Goal: Task Accomplishment & Management: Manage account settings

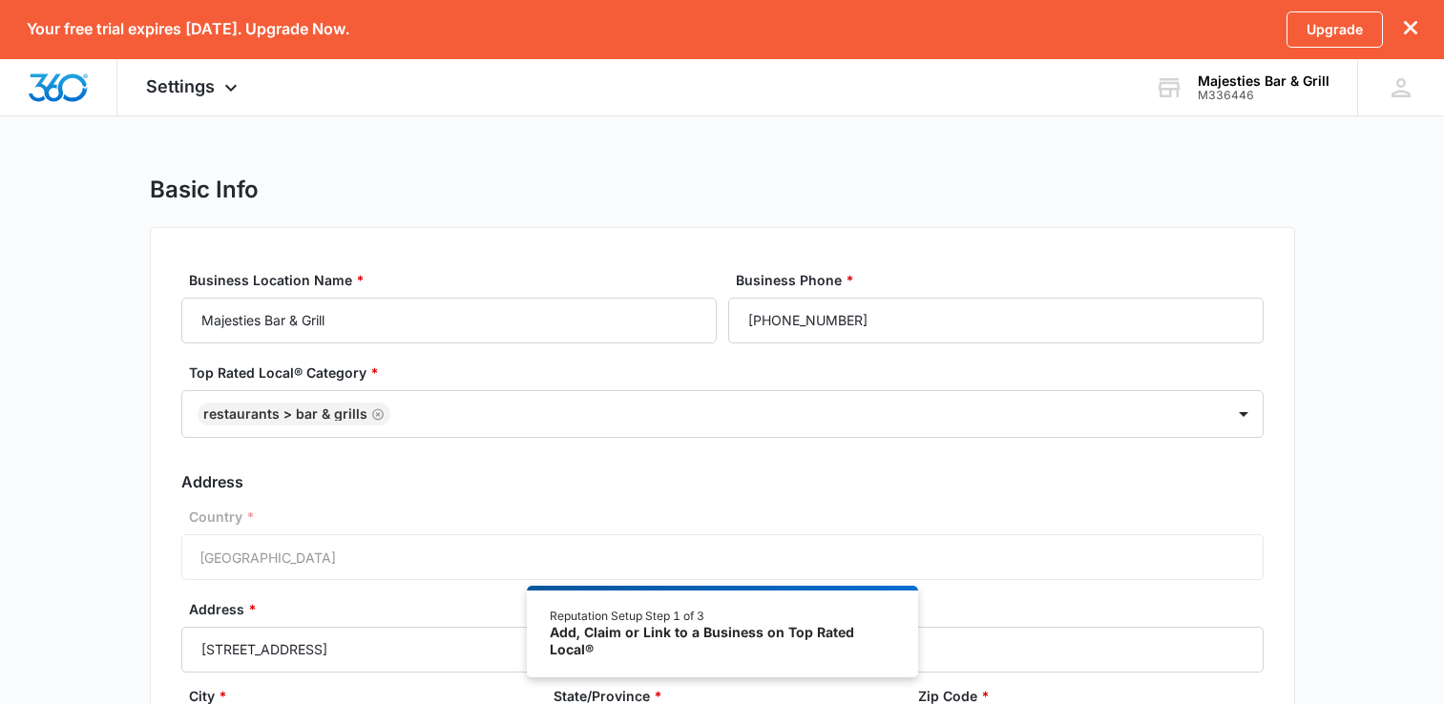
select select "[US_STATE]"
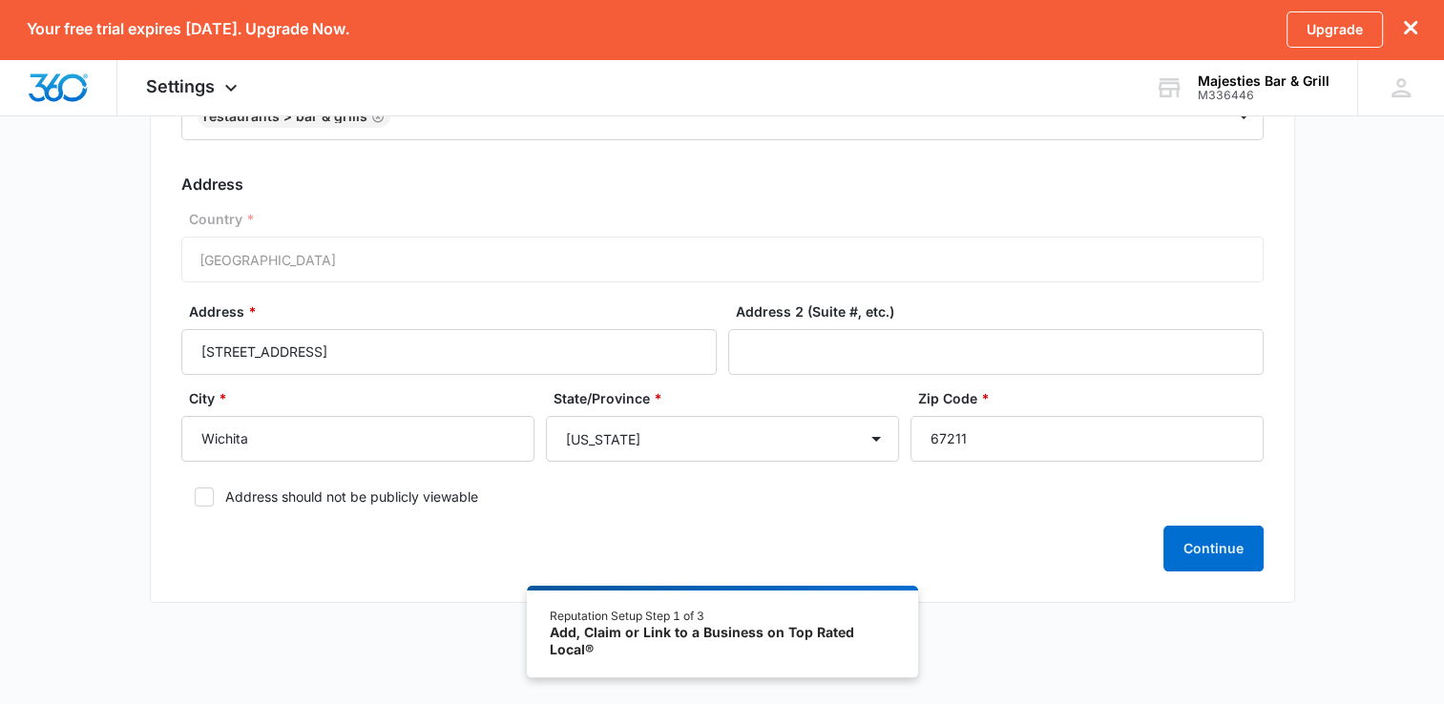
scroll to position [317, 0]
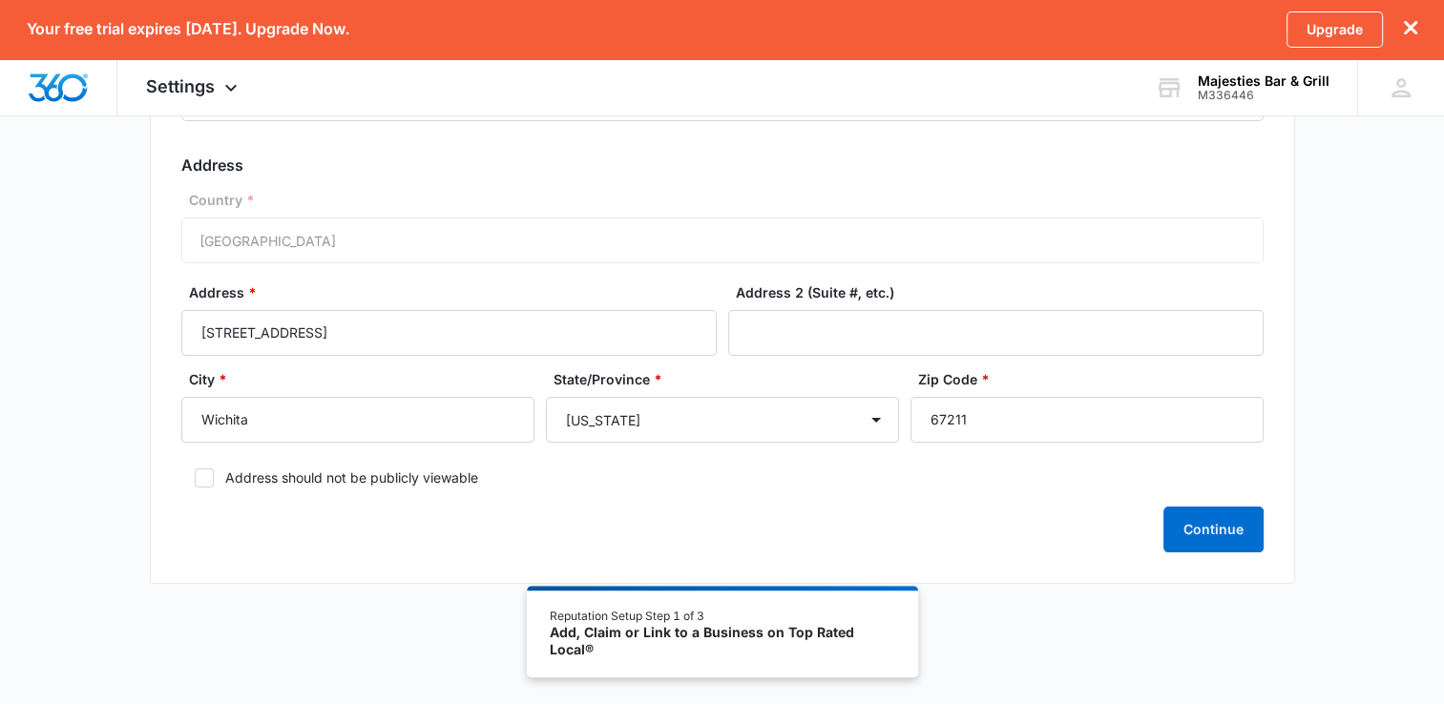
click at [1407, 29] on icon "dismiss this dialog" at bounding box center [1410, 27] width 13 height 13
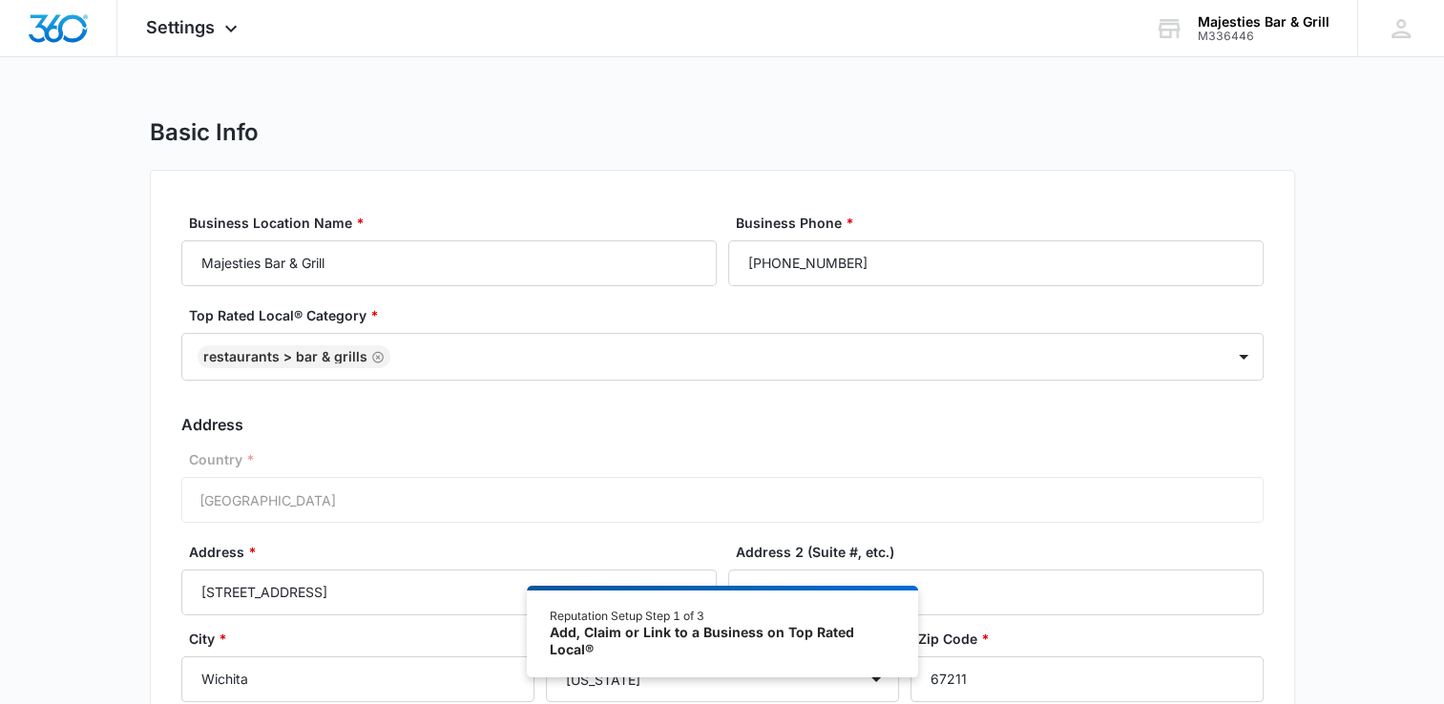
scroll to position [117, 0]
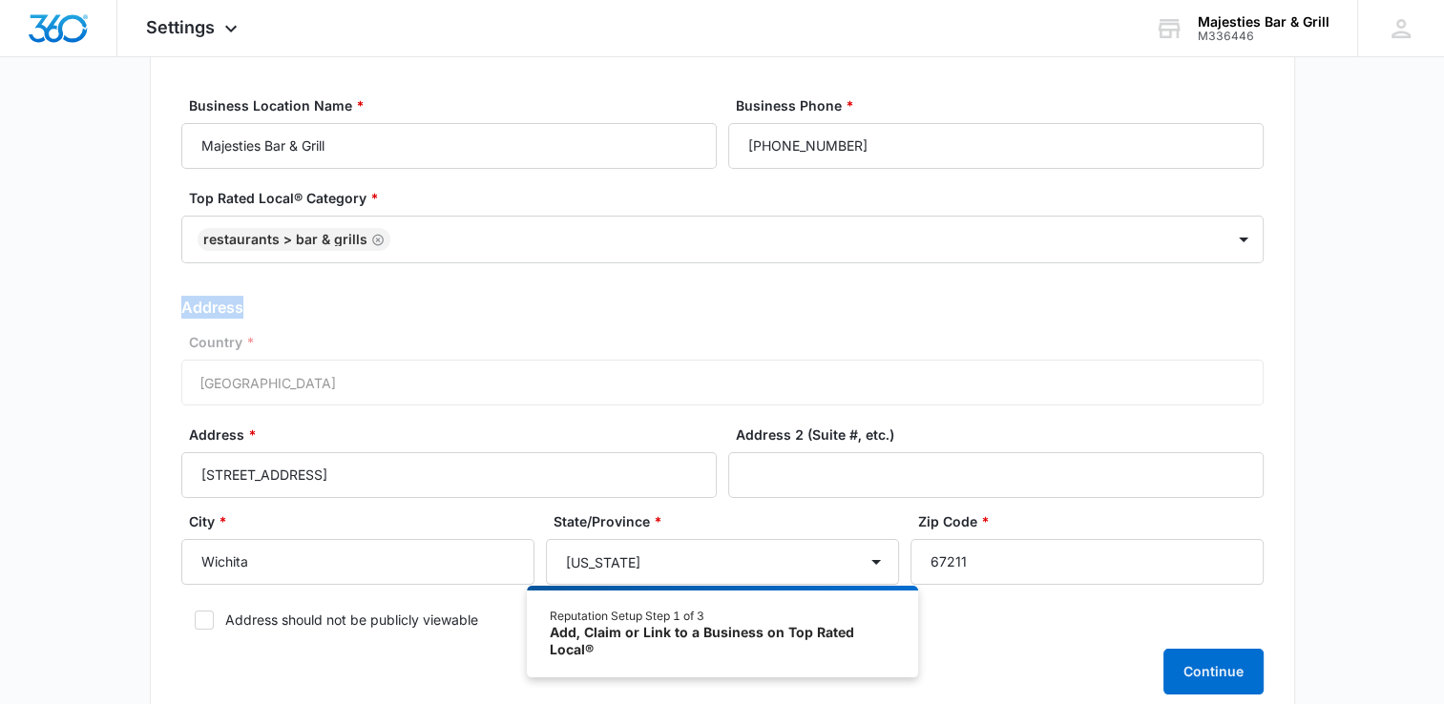
drag, startPoint x: 1435, startPoint y: 252, endPoint x: 1449, endPoint y: 295, distance: 45.3
click at [1443, 295] on html "Settings Apps Reputation Websites Forms CRM Email Shop Payments POS Ads Intelli…" at bounding box center [722, 235] width 1444 height 704
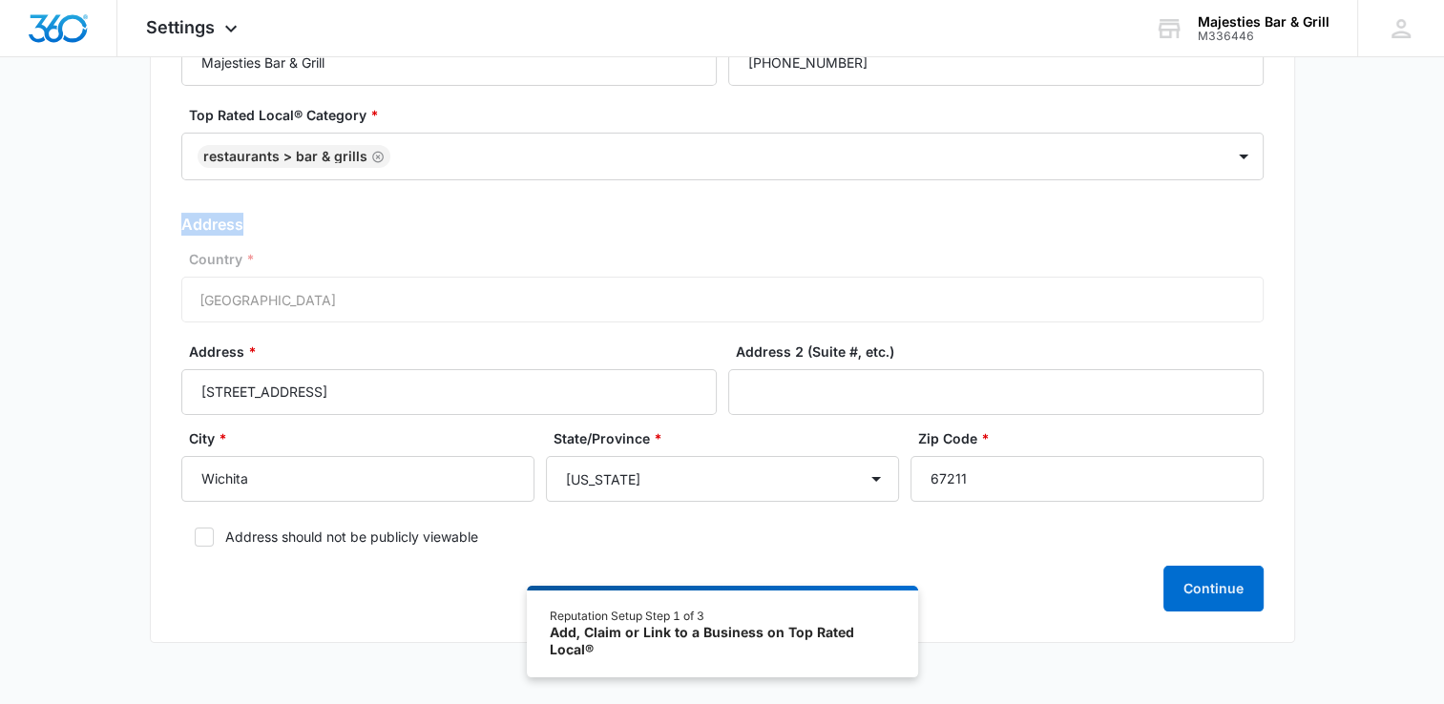
scroll to position [167, 0]
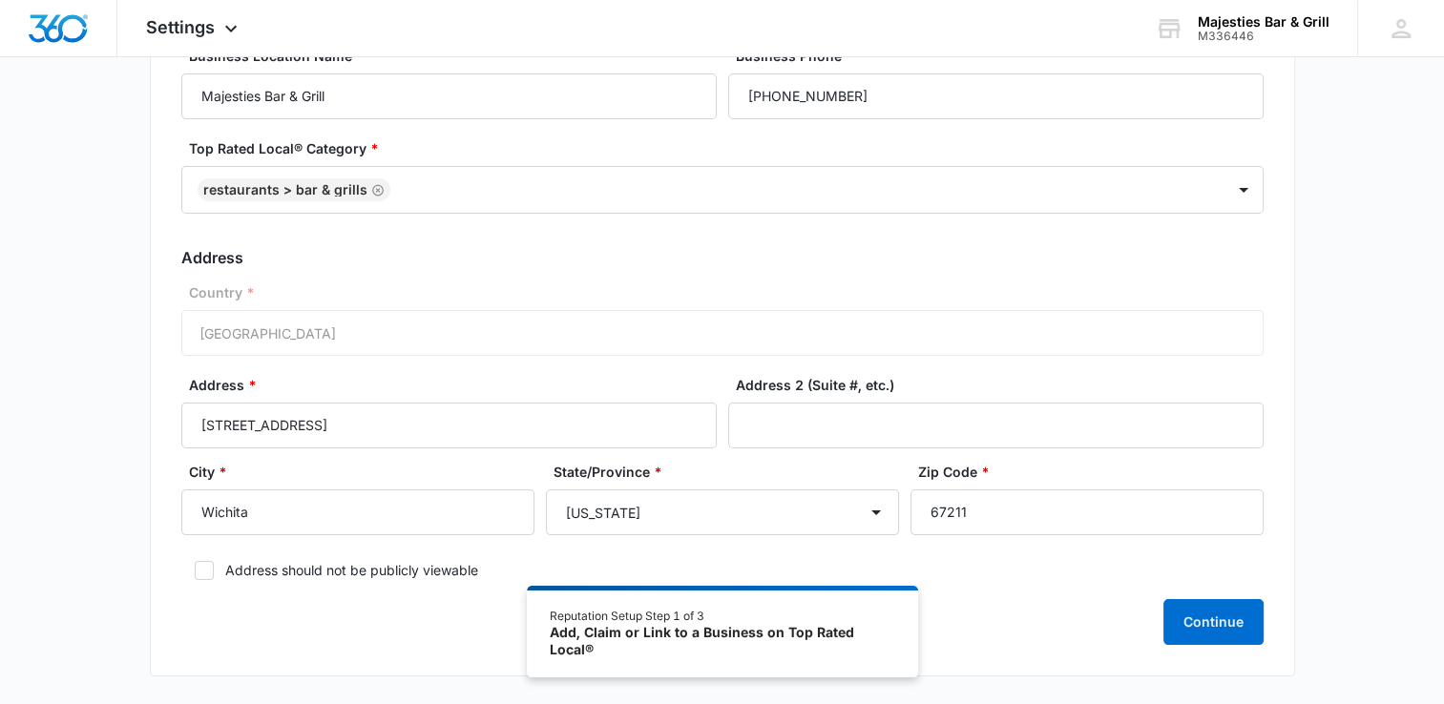
click at [1374, 323] on div "Basic Info Business Location Name * Majesties Bar & Grill Business Phone * [PHO…" at bounding box center [722, 325] width 1444 height 748
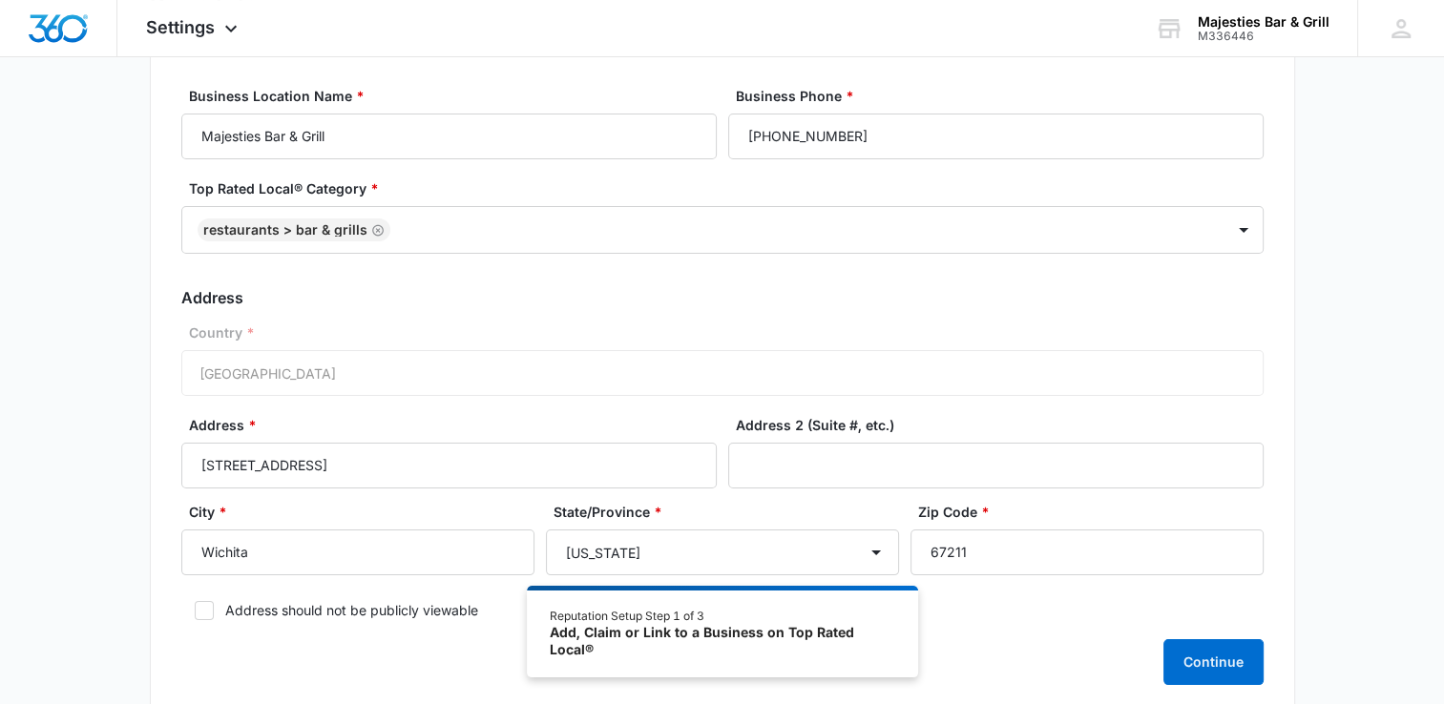
scroll to position [0, 0]
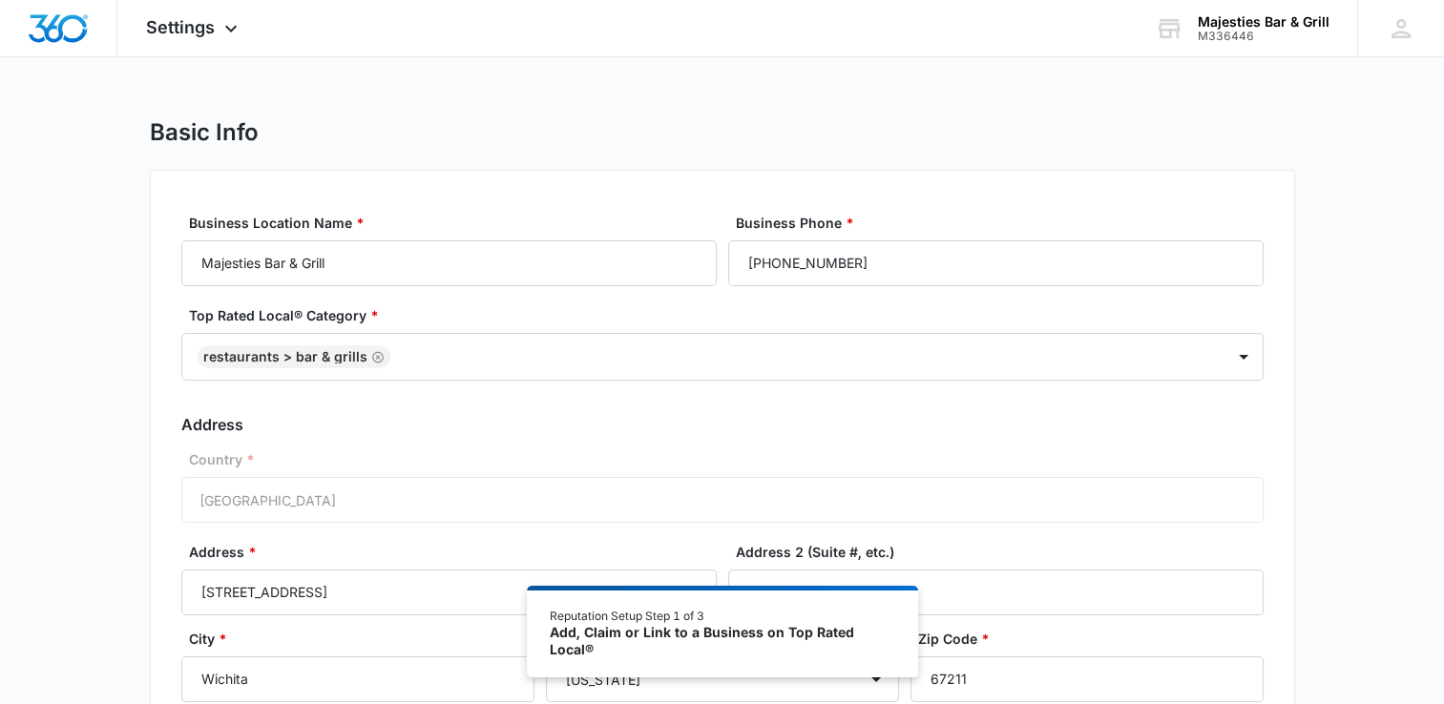
click at [467, 137] on div "Basic Info" at bounding box center [722, 132] width 1145 height 29
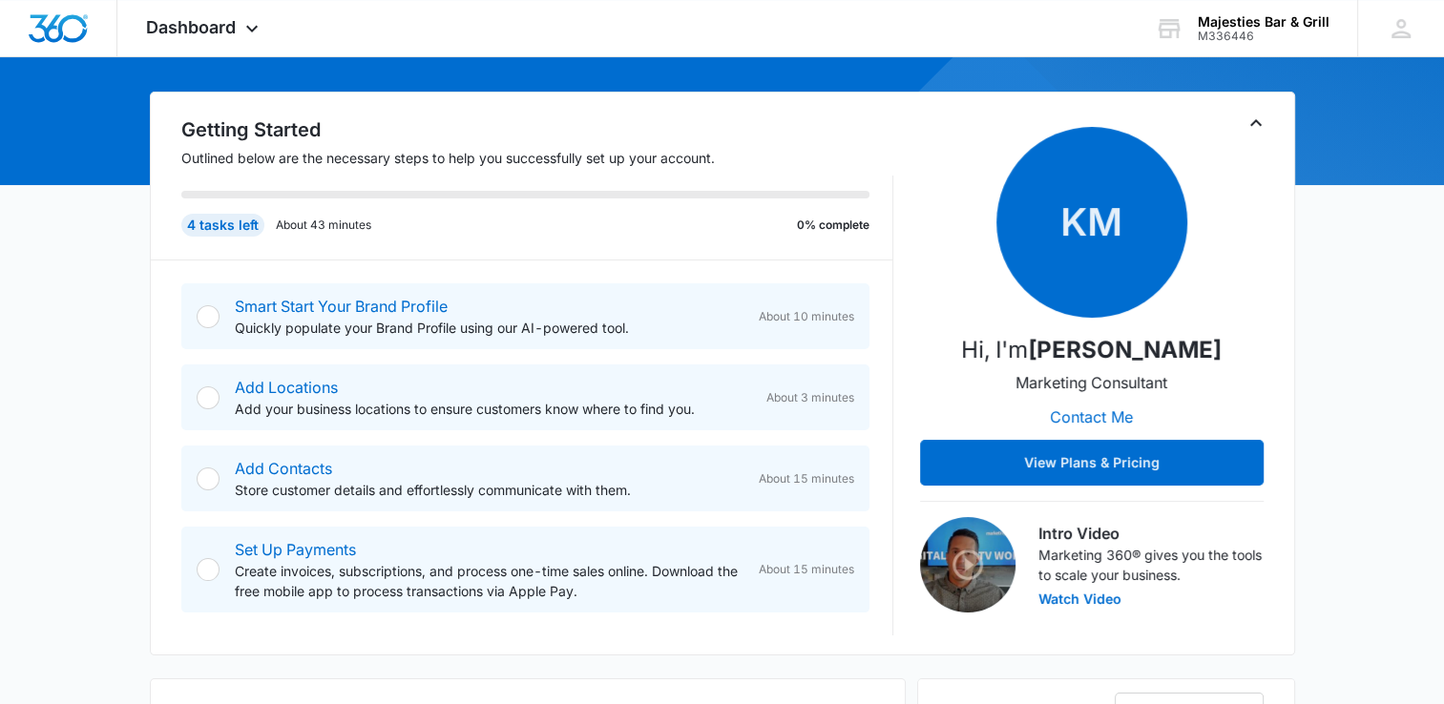
scroll to position [160, 0]
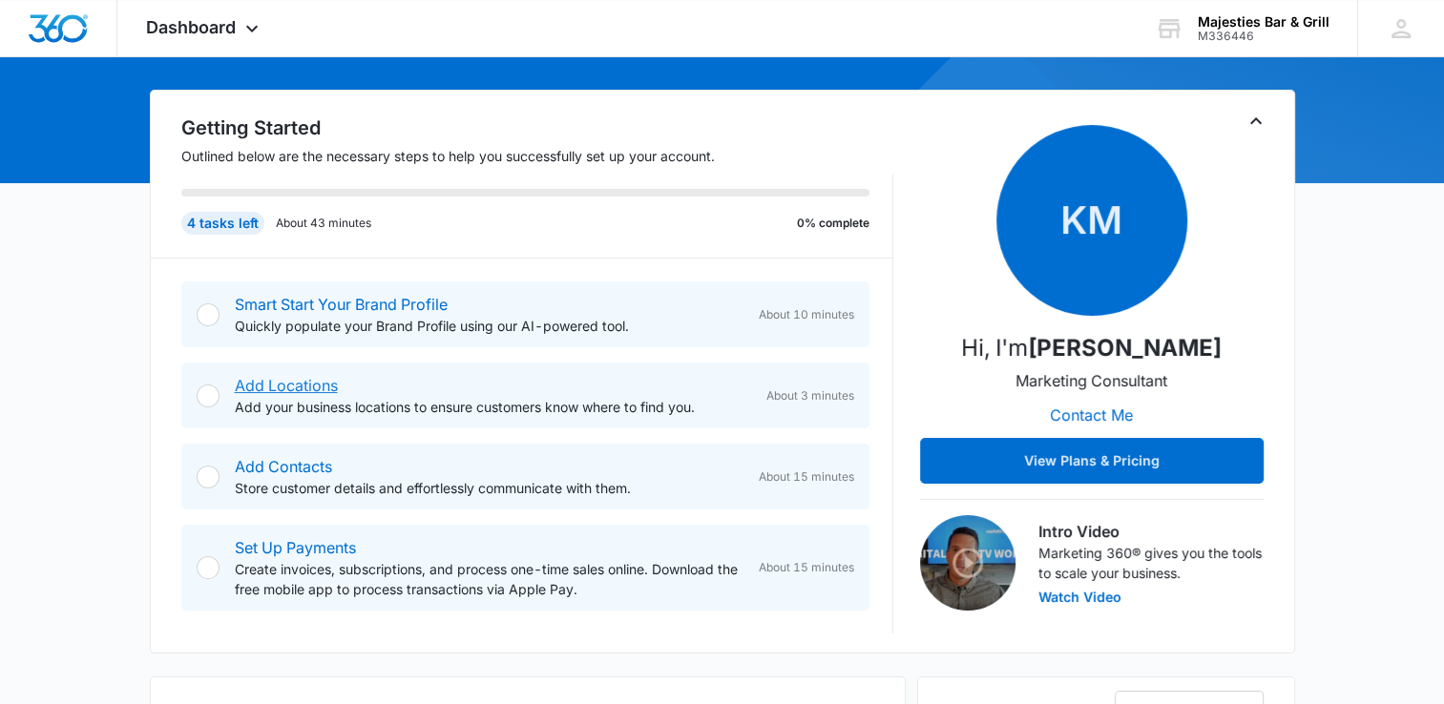
click at [261, 384] on link "Add Locations" at bounding box center [286, 385] width 103 height 19
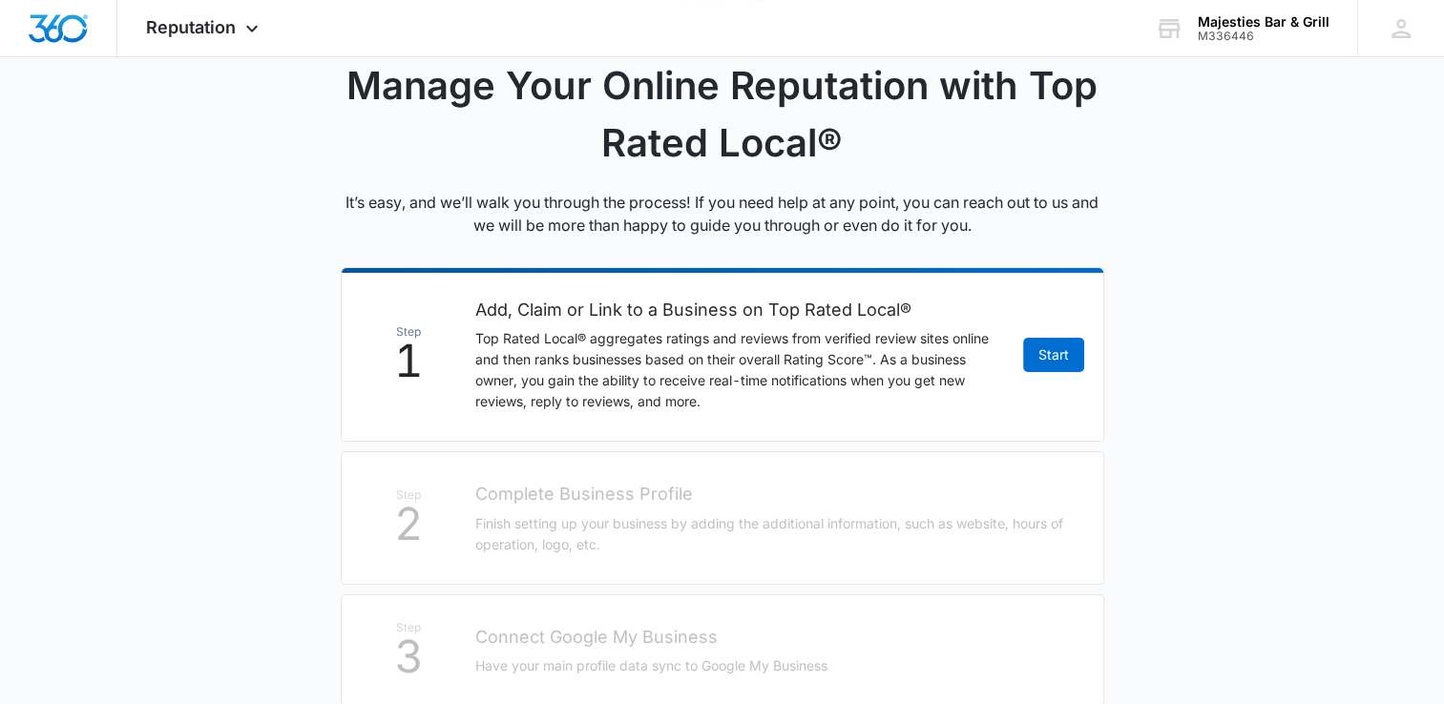
scroll to position [172, 0]
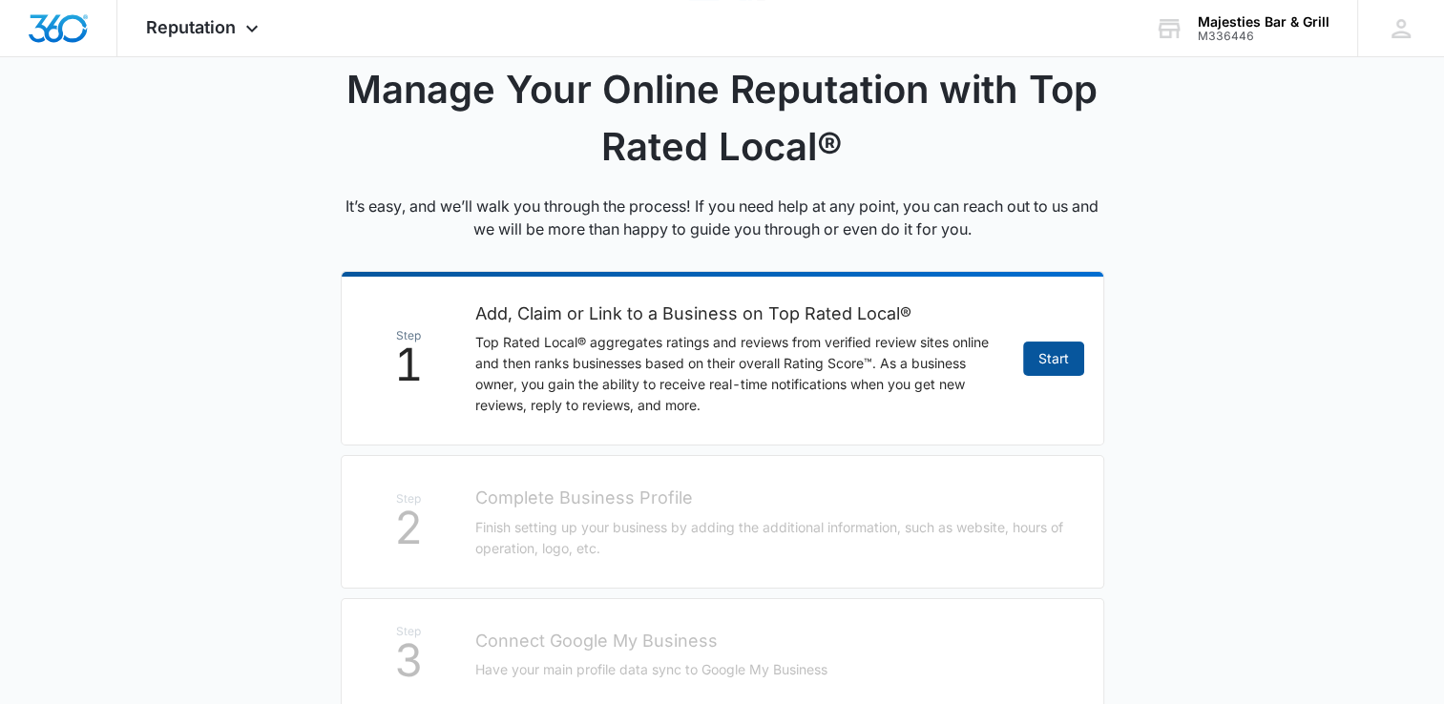
click at [1072, 367] on link "Start" at bounding box center [1053, 359] width 61 height 34
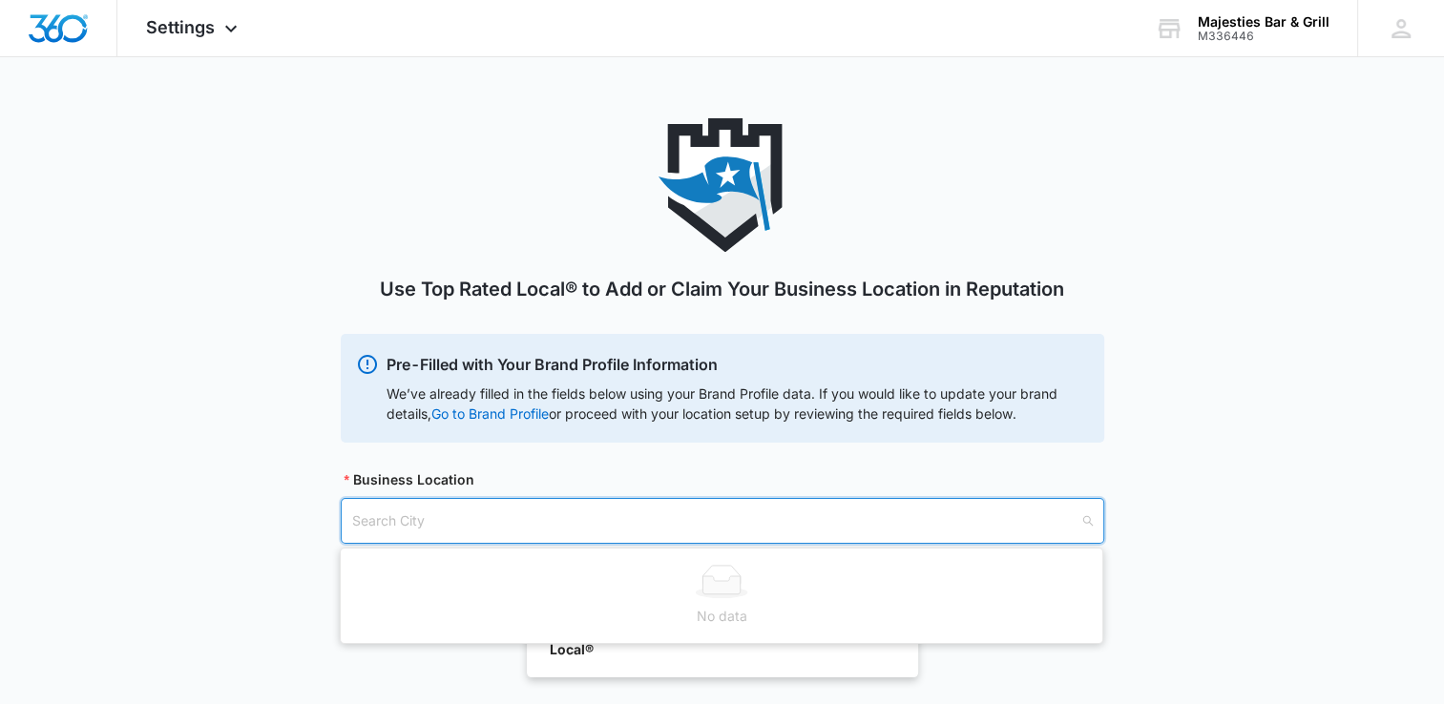
click at [415, 503] on input "search" at bounding box center [715, 521] width 727 height 44
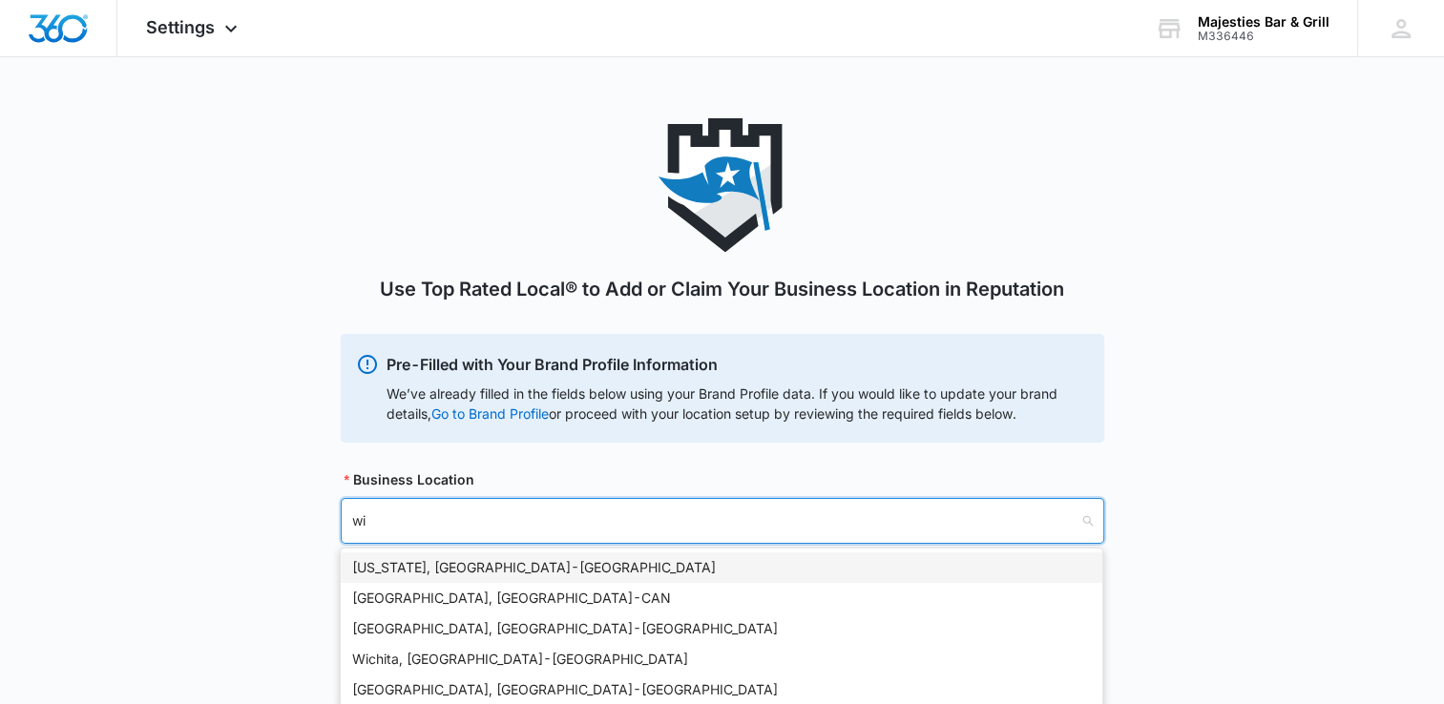
type input "wic"
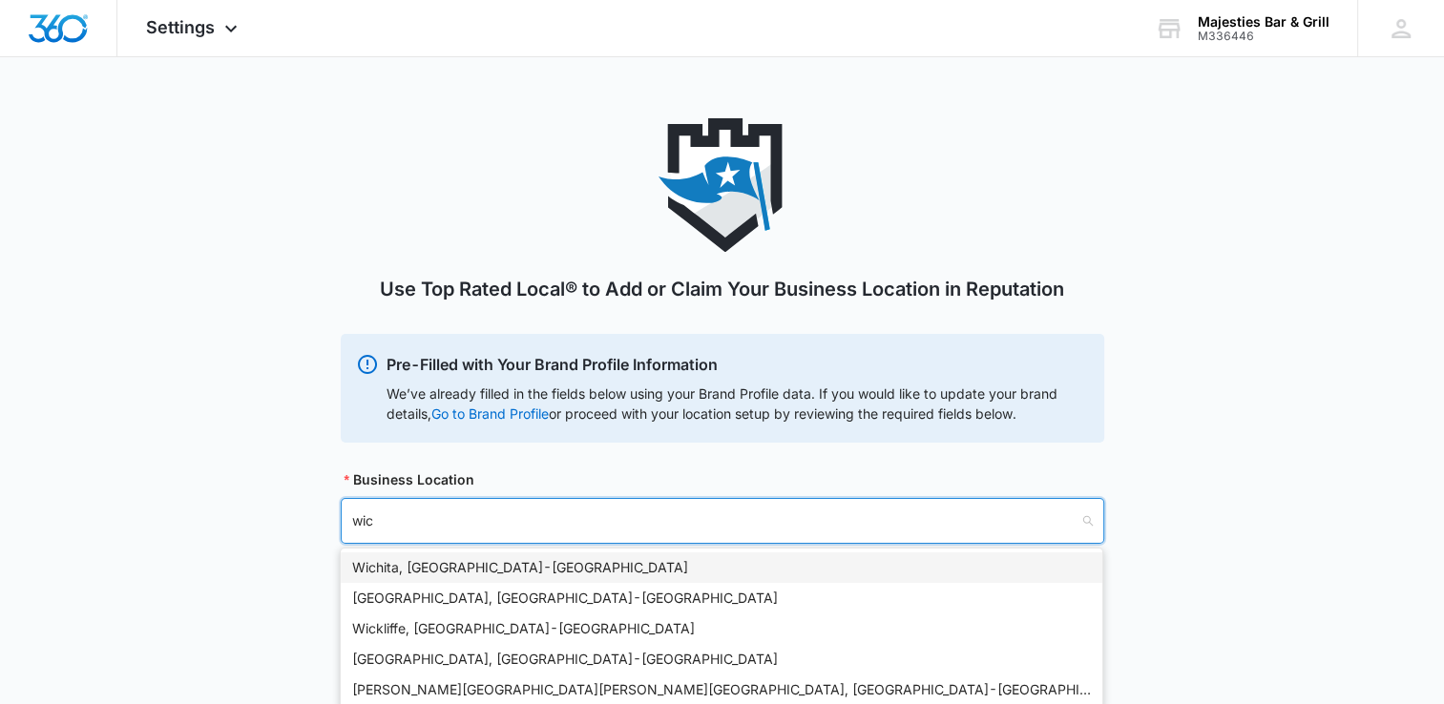
drag, startPoint x: 415, startPoint y: 503, endPoint x: 391, endPoint y: 572, distance: 72.7
click at [391, 572] on body "Settings Apps Reputation Websites Forms CRM Email Shop Payments POS Ads Intelli…" at bounding box center [722, 404] width 1444 height 809
click at [391, 572] on div "[GEOGRAPHIC_DATA], [GEOGRAPHIC_DATA] - [GEOGRAPHIC_DATA]" at bounding box center [721, 567] width 739 height 21
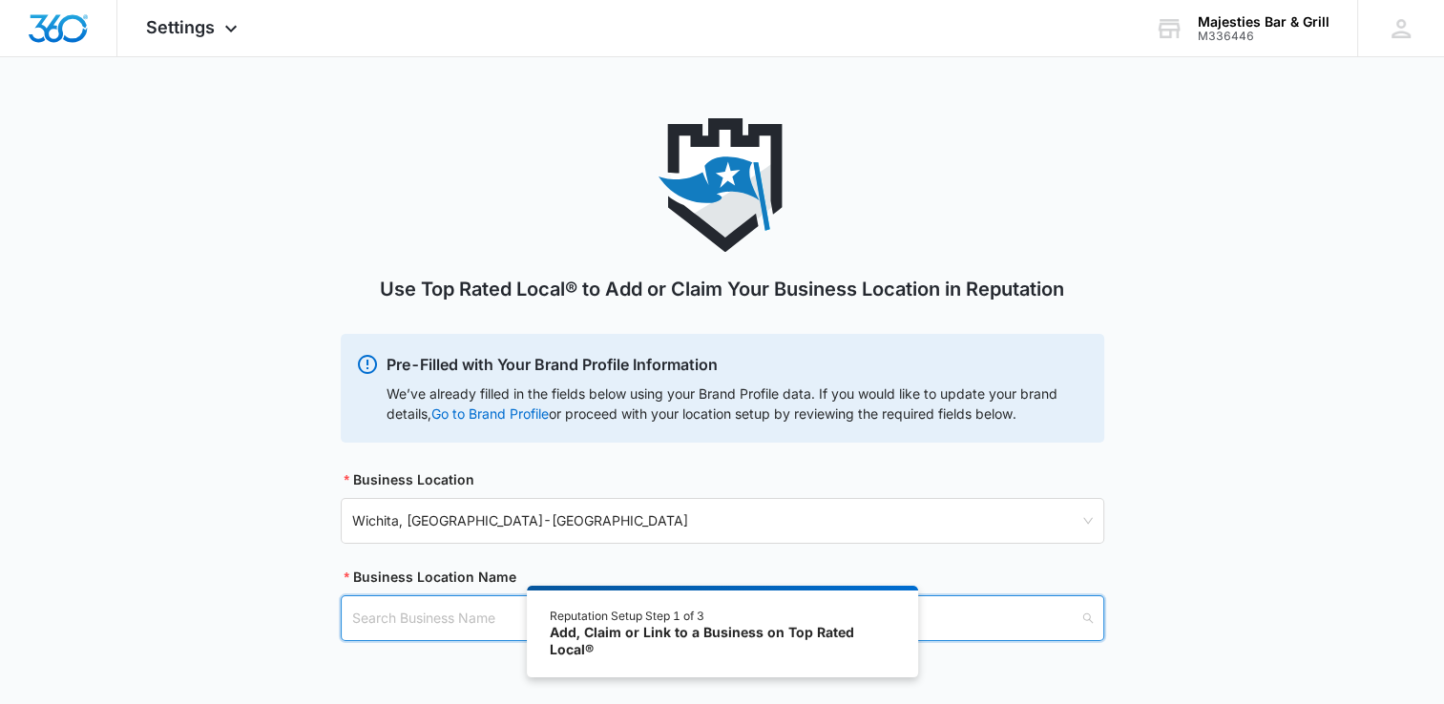
click at [409, 616] on input "search" at bounding box center [715, 618] width 727 height 44
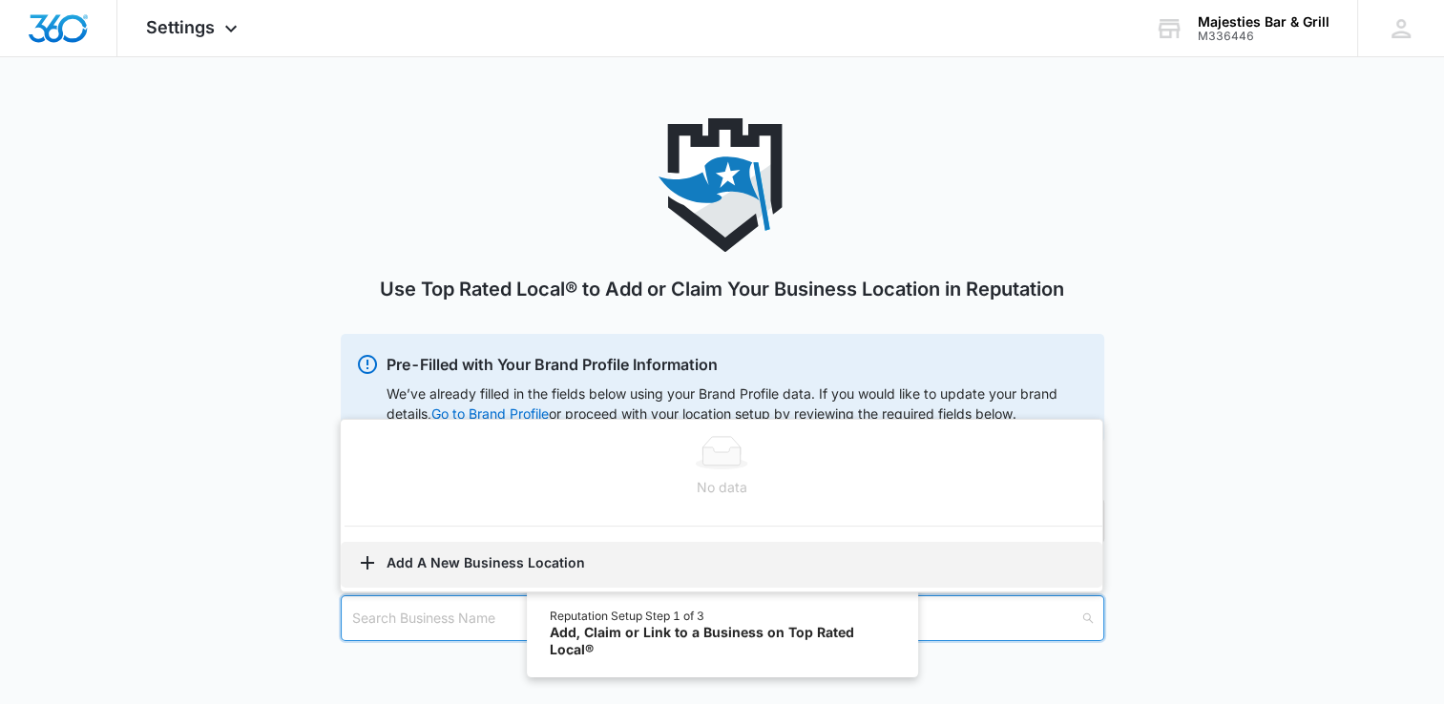
click at [452, 566] on button "Add A New Business Location" at bounding box center [721, 565] width 761 height 46
select select "[US_STATE]"
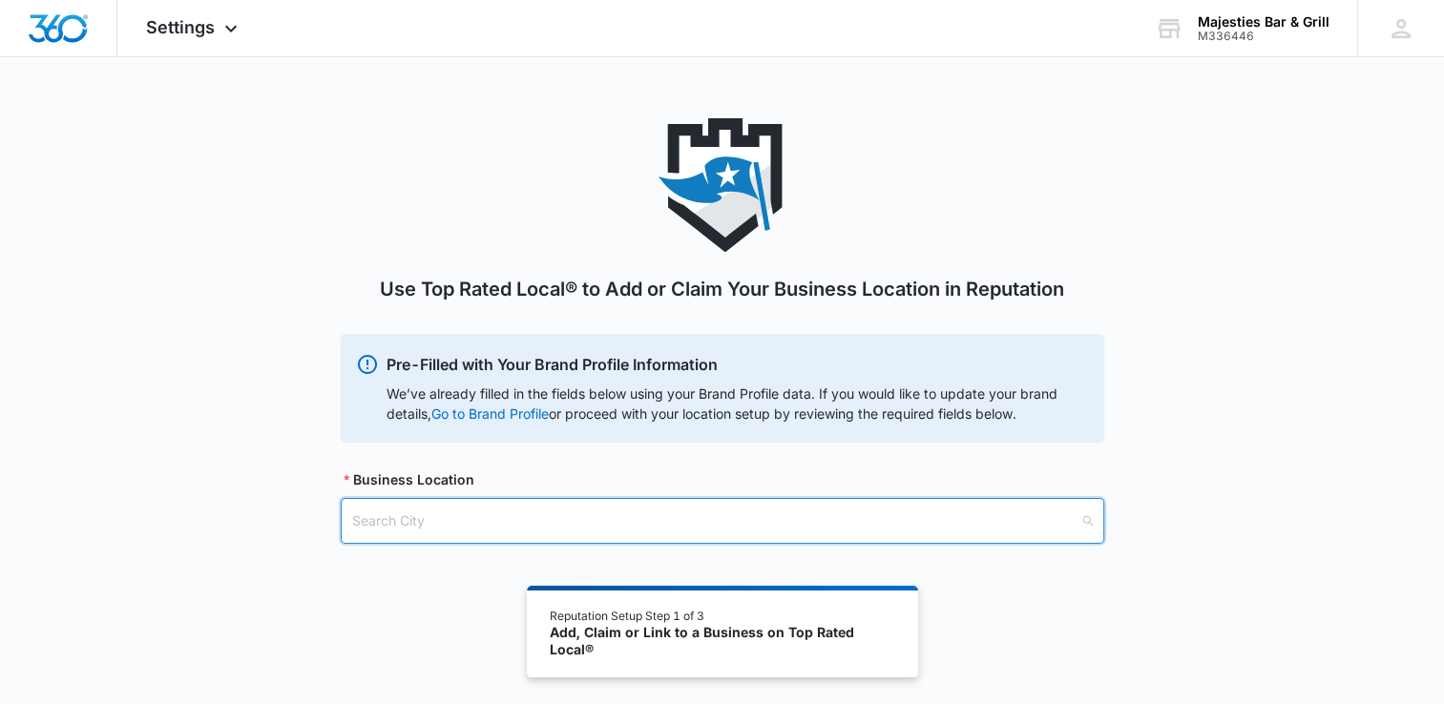
click at [386, 533] on input "search" at bounding box center [715, 521] width 727 height 44
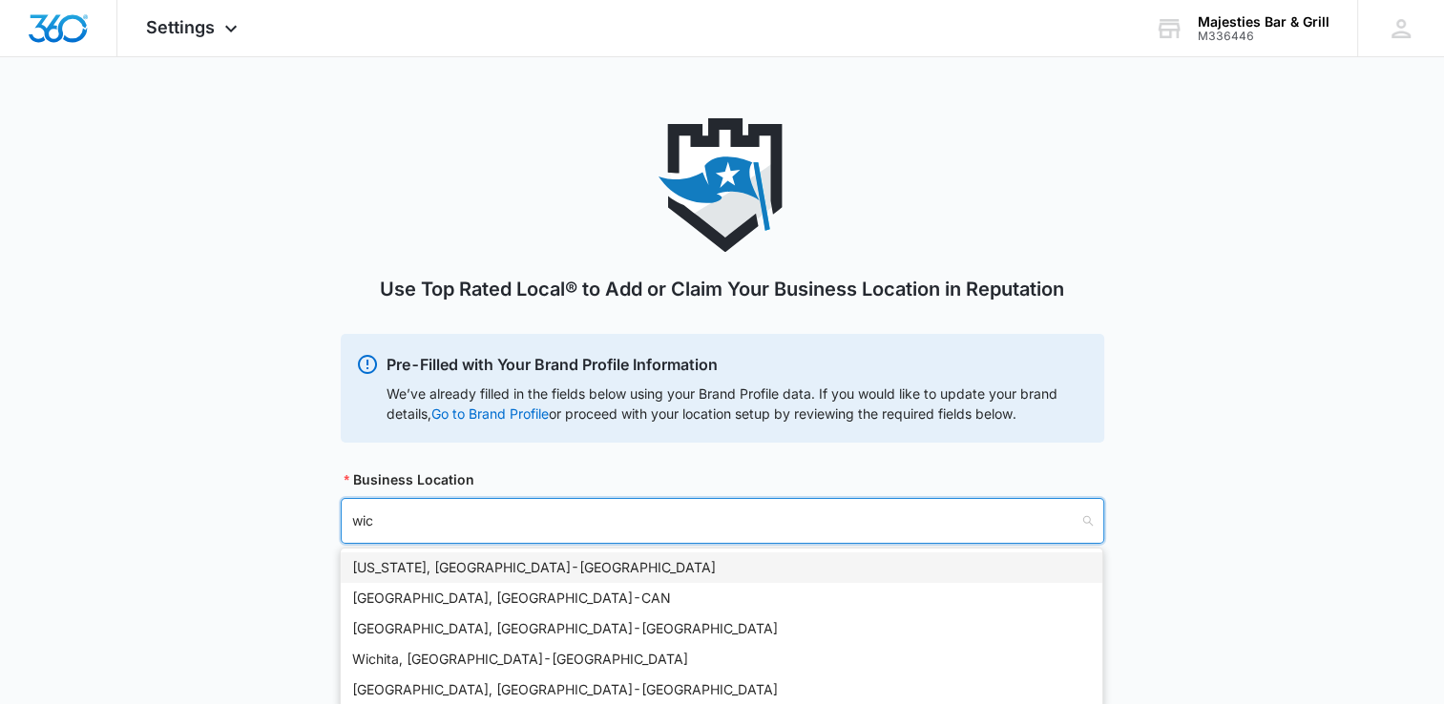
type input "wich"
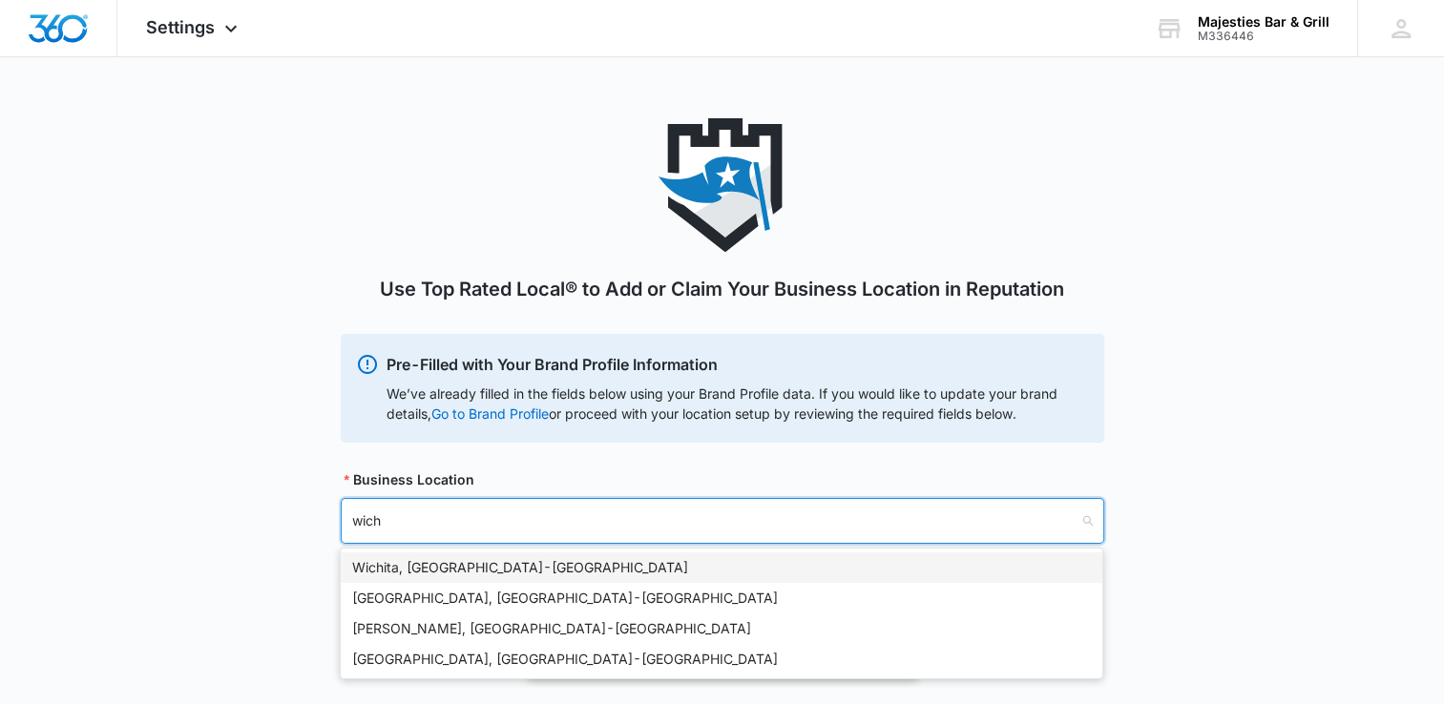
click at [378, 567] on div "[GEOGRAPHIC_DATA], [GEOGRAPHIC_DATA] - [GEOGRAPHIC_DATA]" at bounding box center [721, 567] width 739 height 21
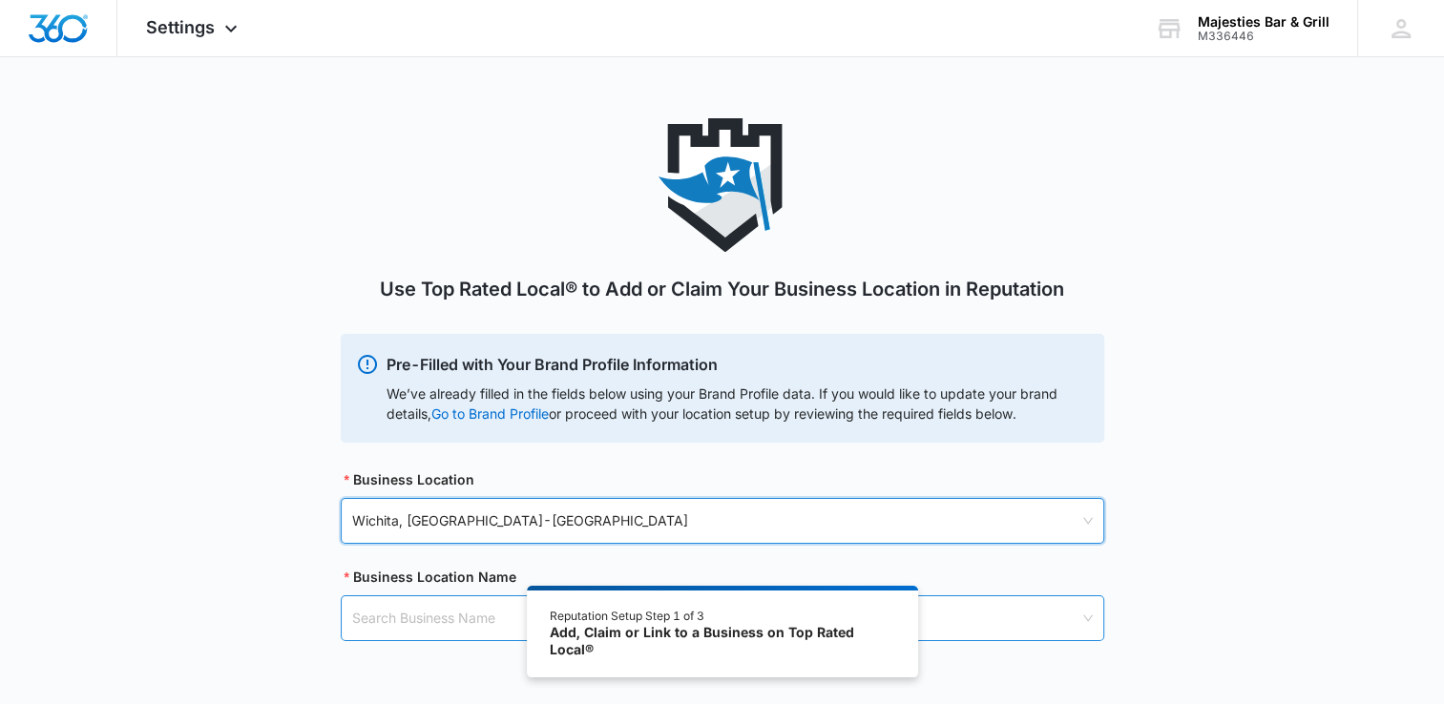
click at [385, 614] on input "search" at bounding box center [715, 618] width 727 height 44
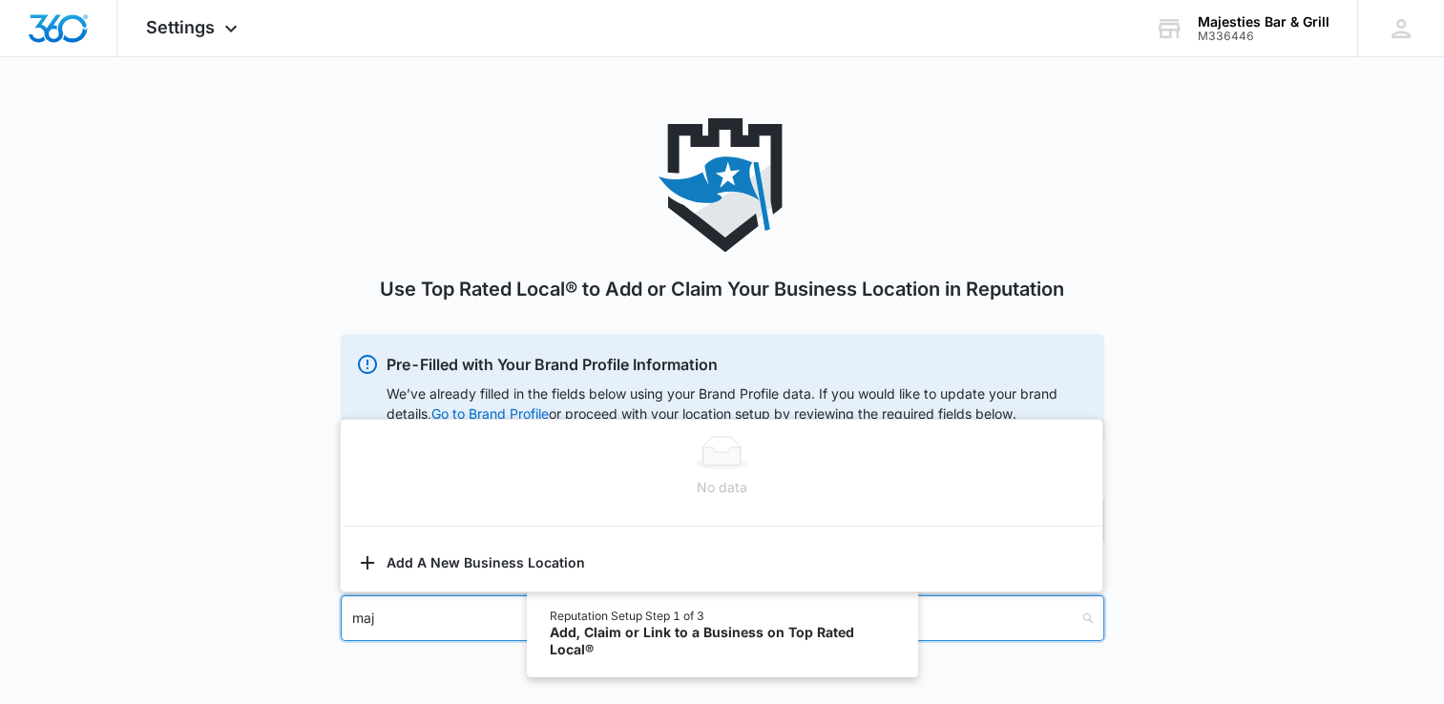
type input "maje"
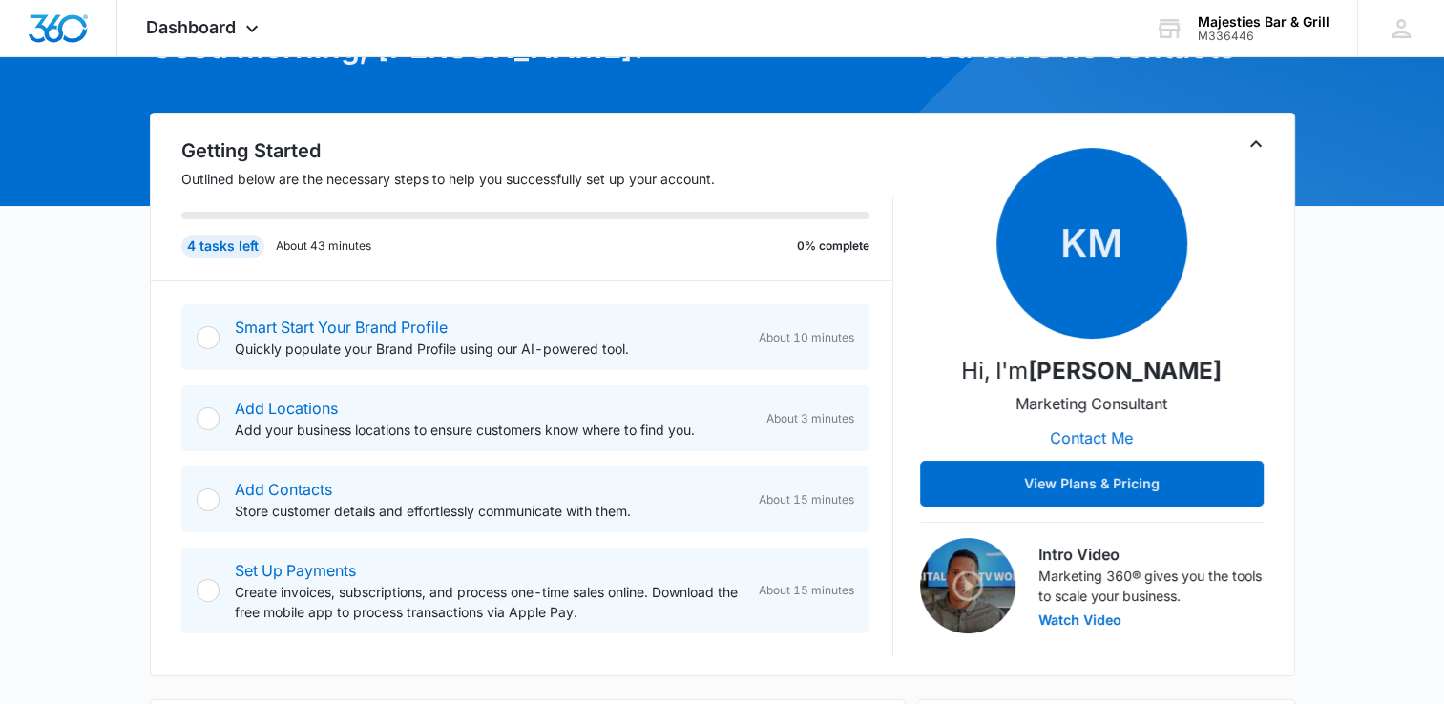
scroll to position [139, 0]
